Goal: Information Seeking & Learning: Learn about a topic

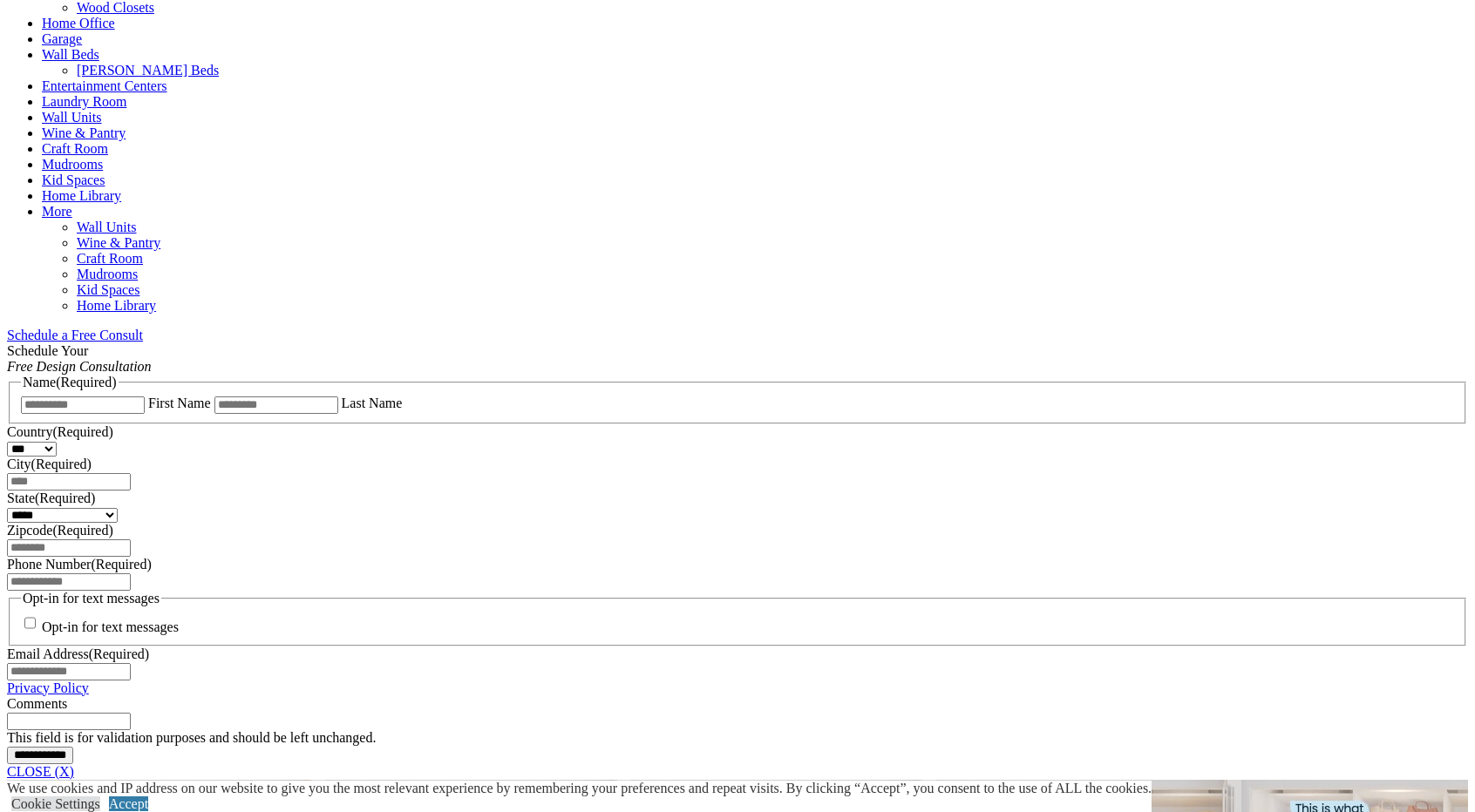
scroll to position [1220, 0]
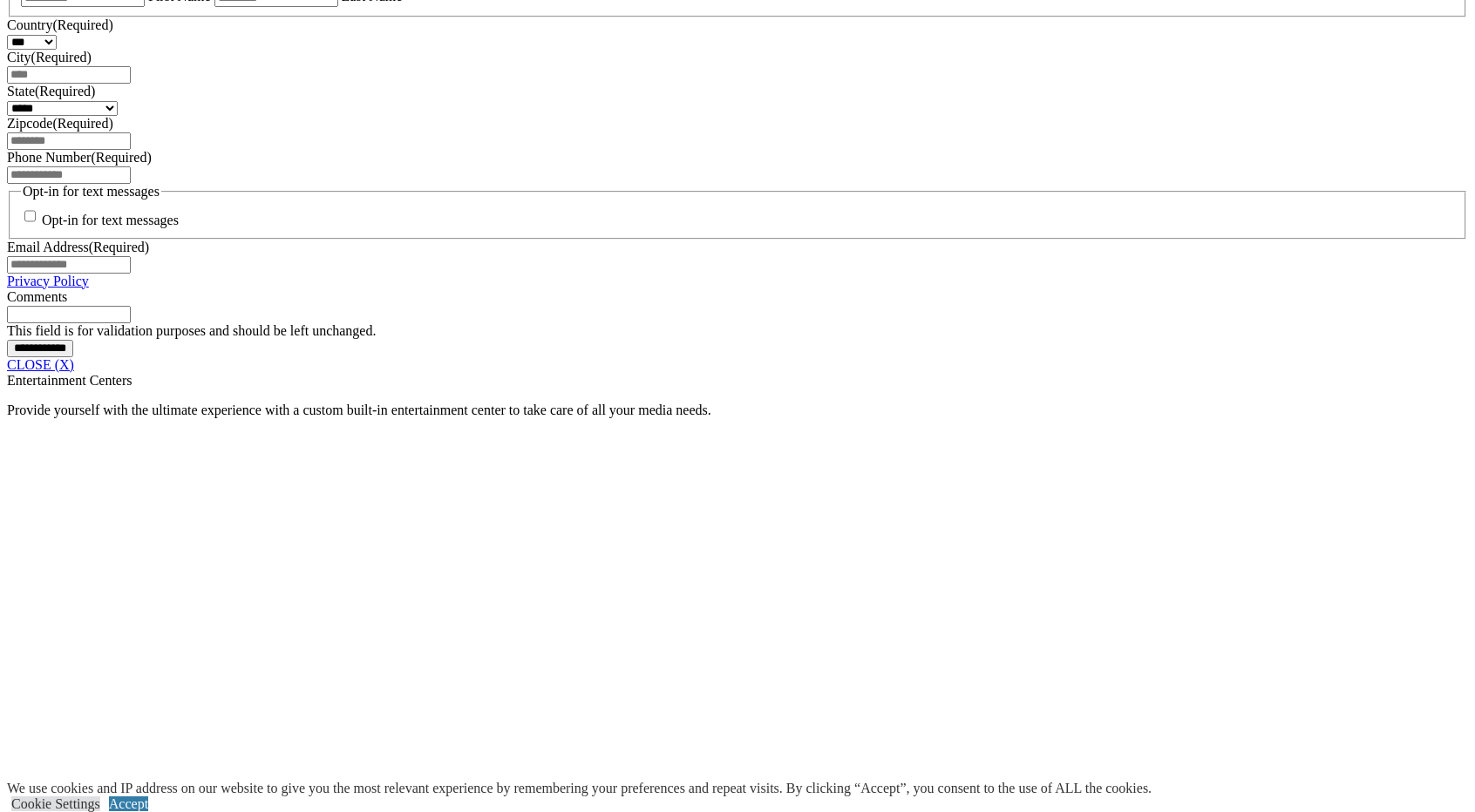
scroll to position [1482, 0]
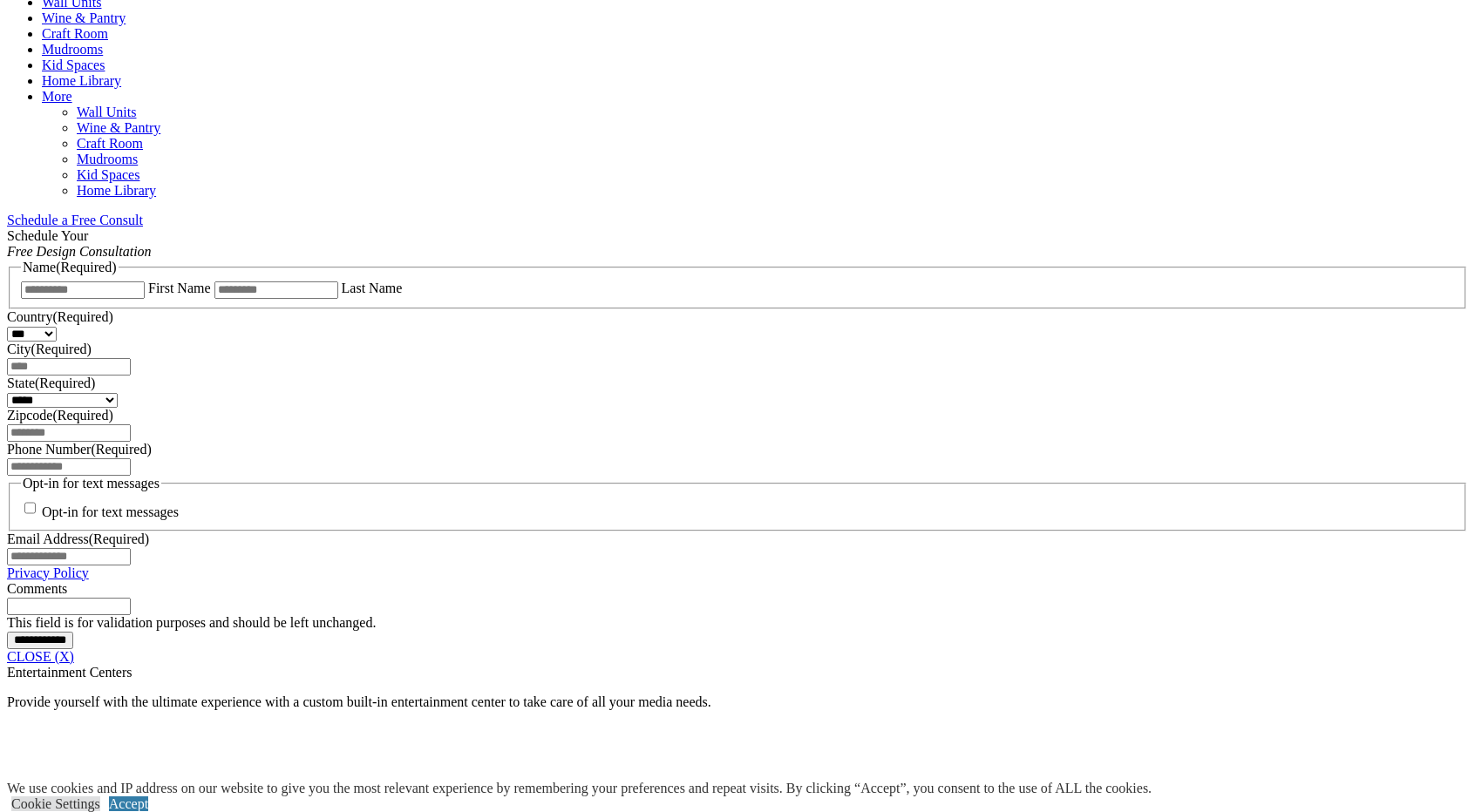
scroll to position [436, 0]
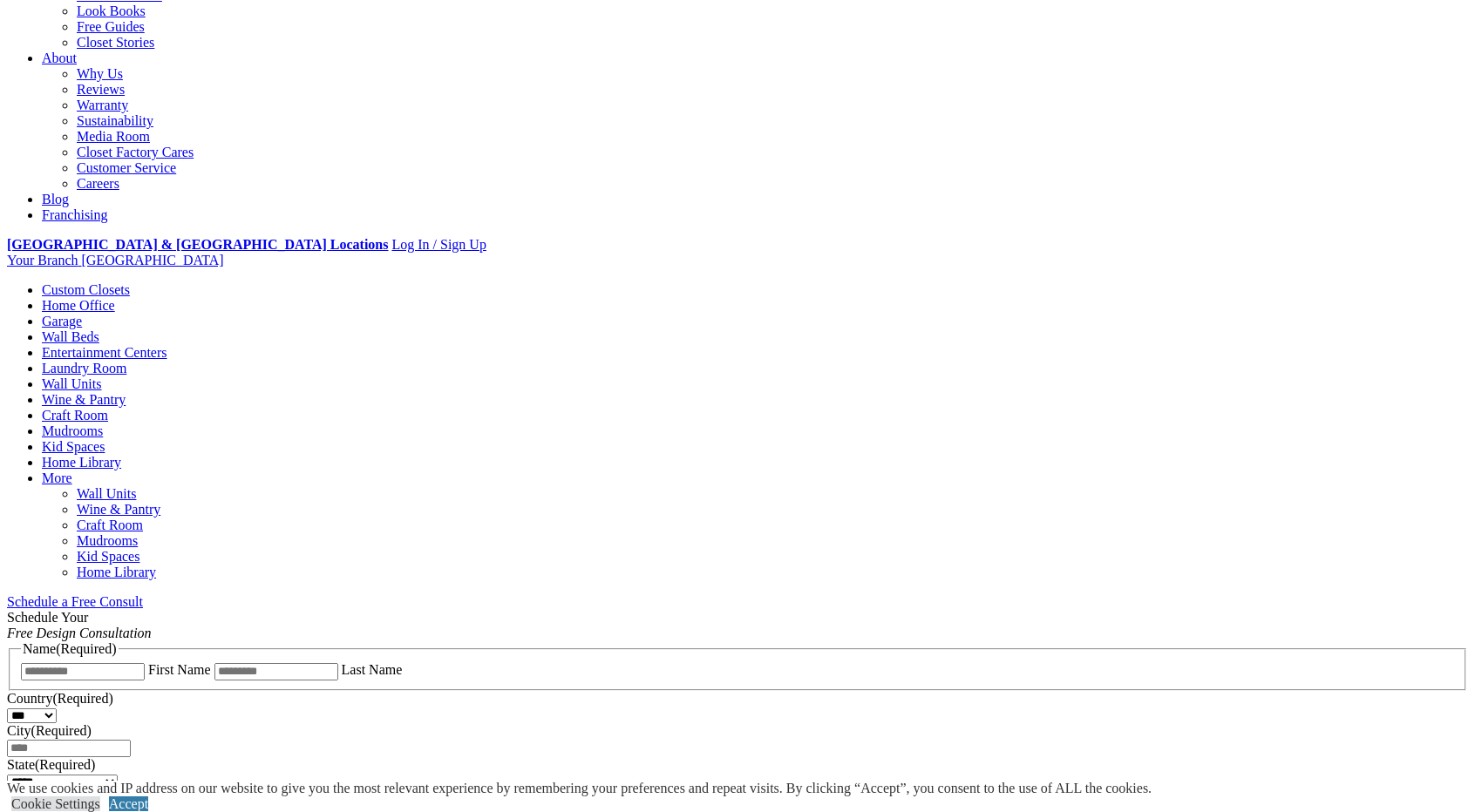
click at [168, 345] on link "Entertainment Centers" at bounding box center [104, 352] width 125 height 15
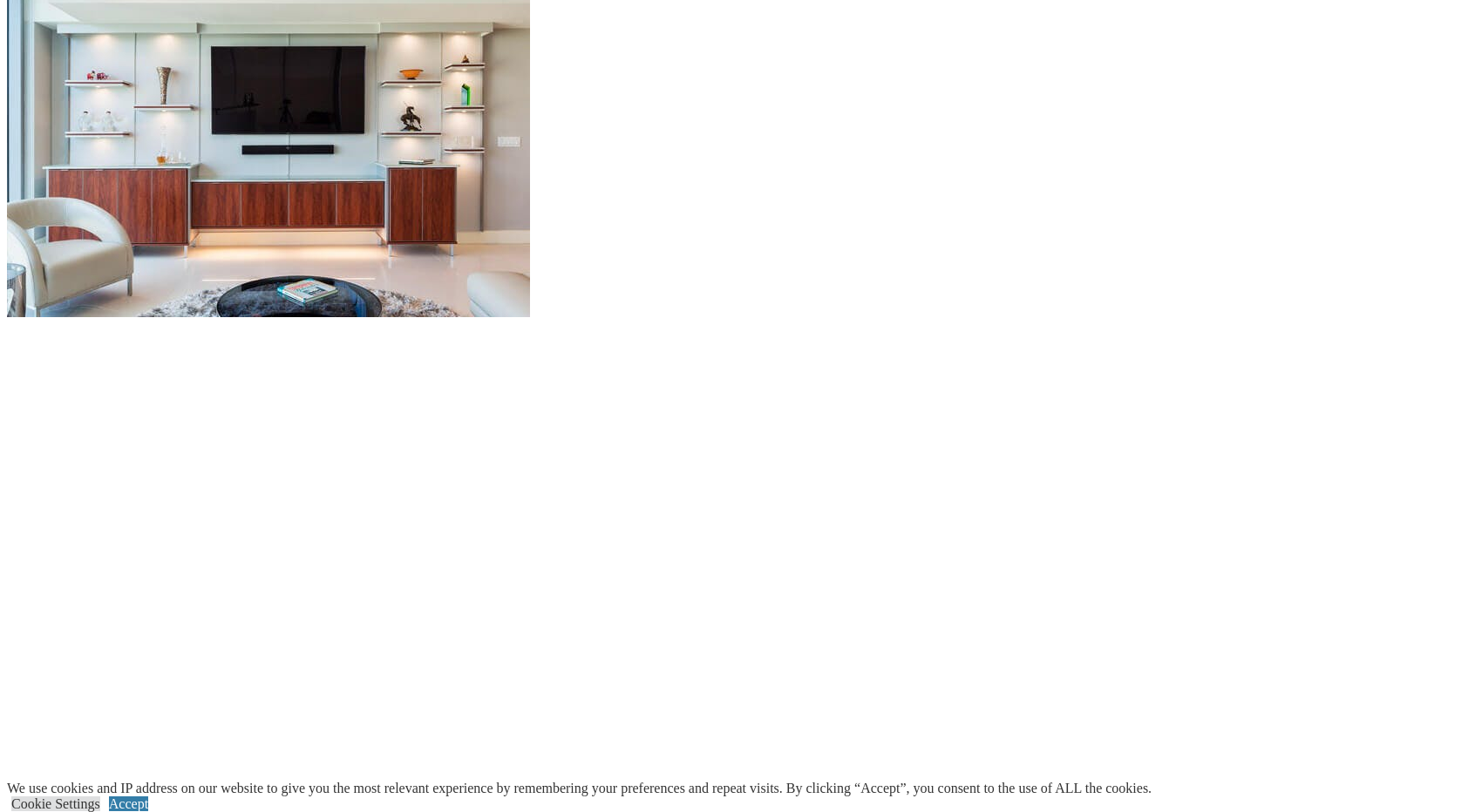
scroll to position [1743, 0]
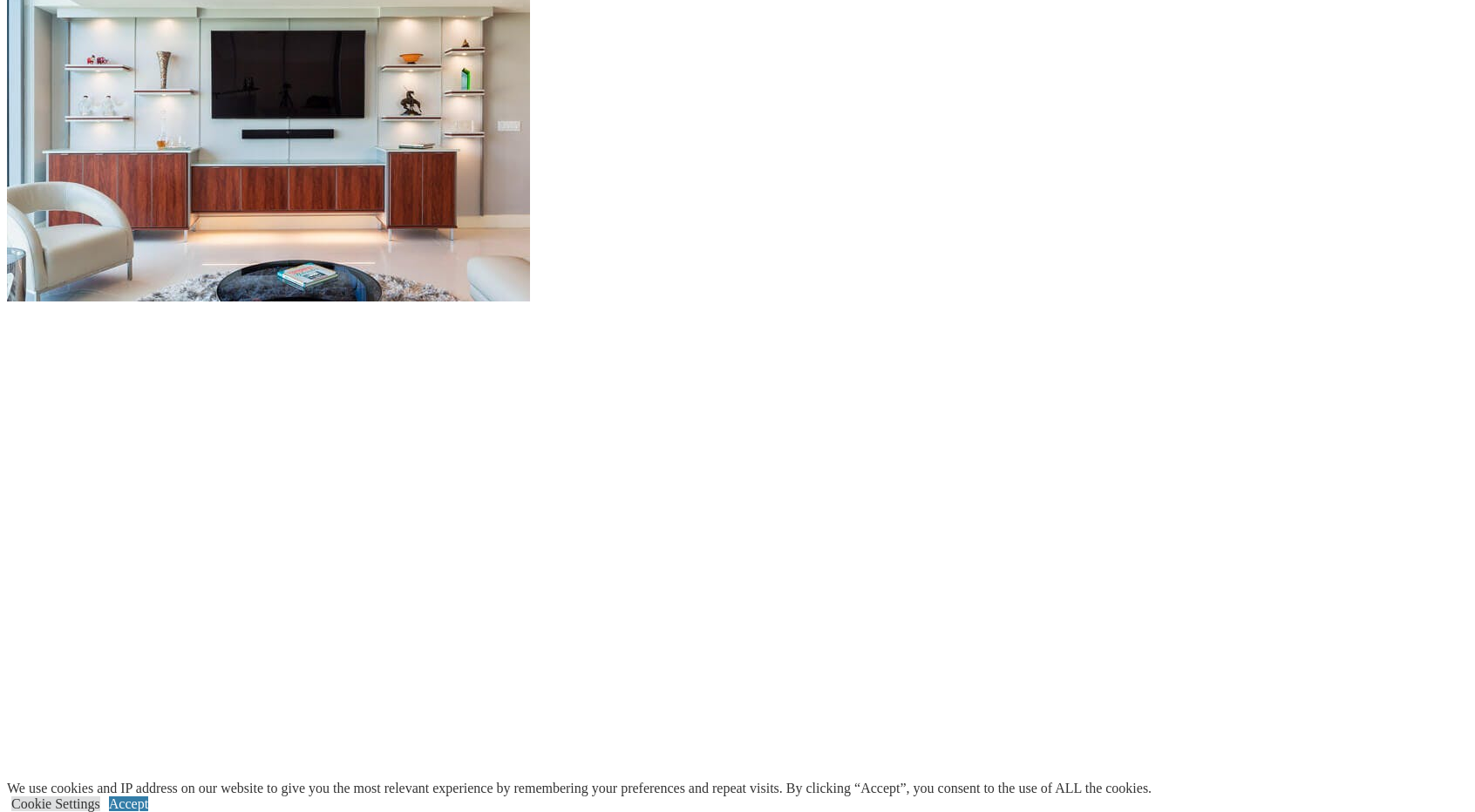
drag, startPoint x: 1471, startPoint y: 311, endPoint x: 1478, endPoint y: 429, distance: 118.2
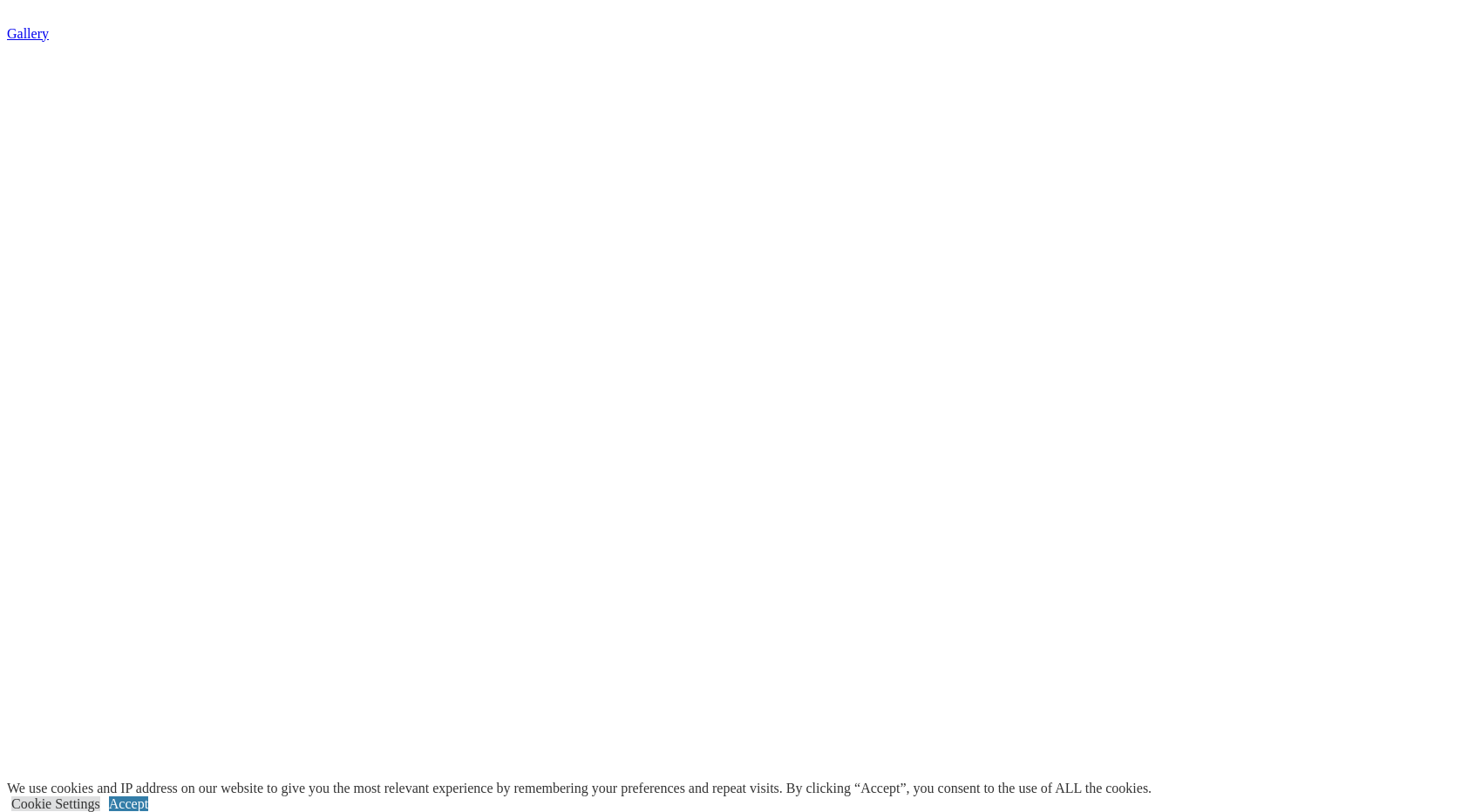
scroll to position [4009, 0]
